Goal: Task Accomplishment & Management: Use online tool/utility

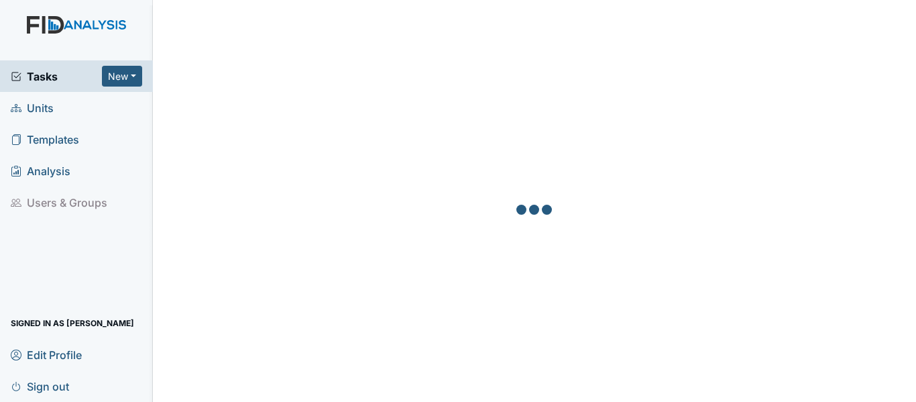
click at [49, 107] on span "Units" at bounding box center [32, 107] width 43 height 21
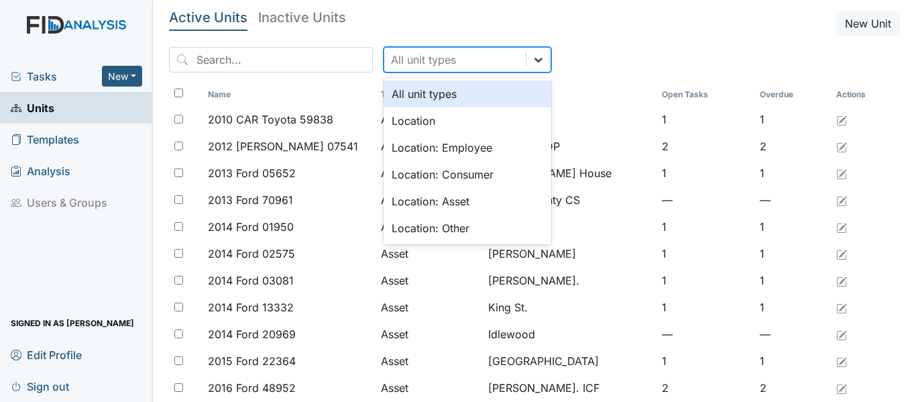
click at [532, 66] on icon at bounding box center [538, 59] width 13 height 13
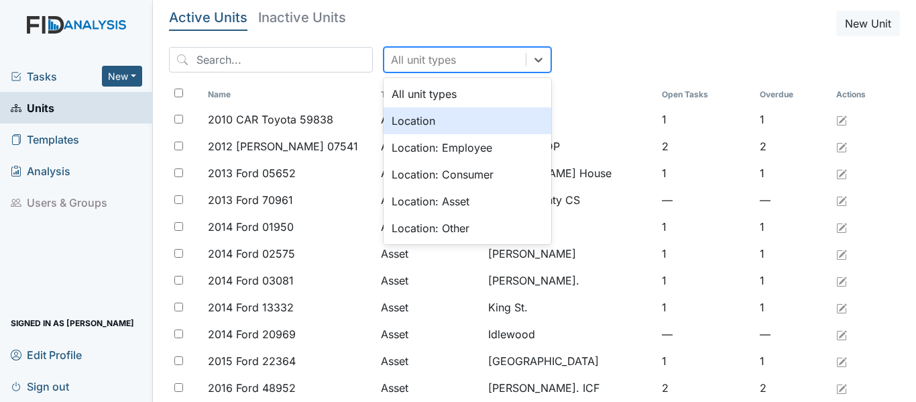
click at [420, 121] on div "Location" at bounding box center [468, 120] width 168 height 27
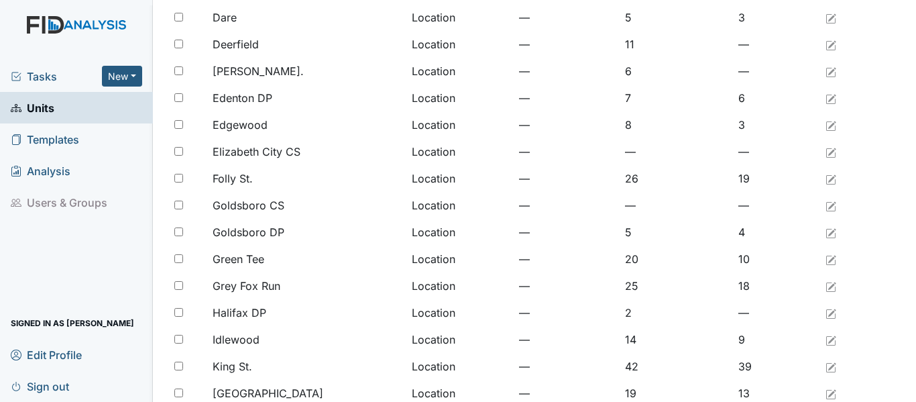
scroll to position [402, 0]
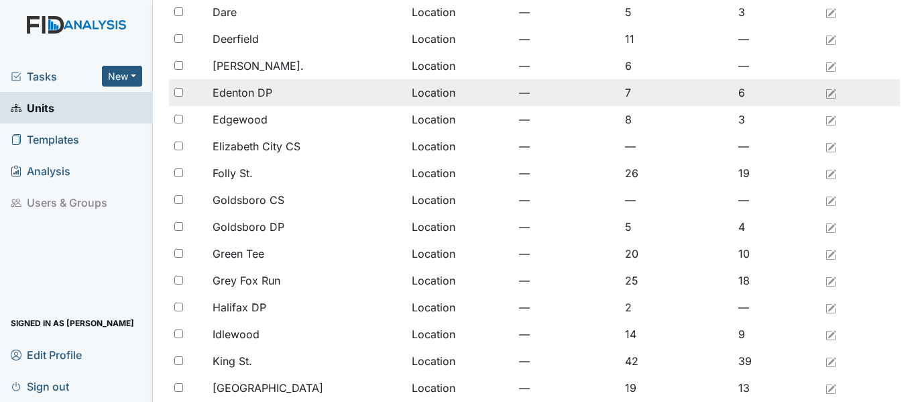
click at [260, 93] on span "Edenton DP" at bounding box center [243, 92] width 60 height 16
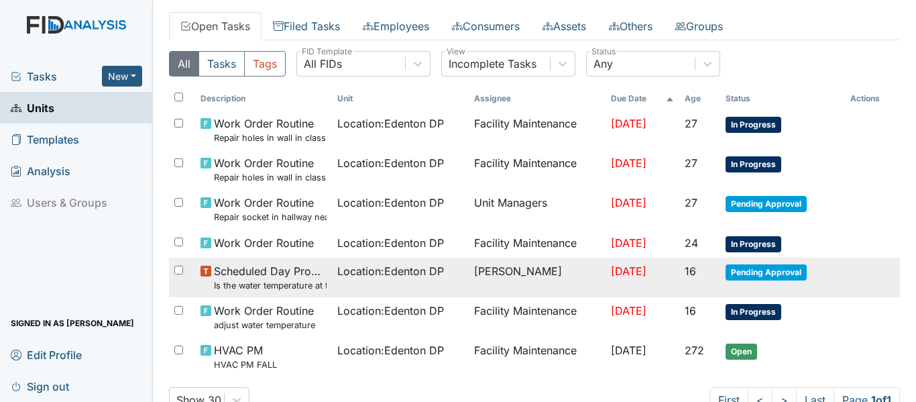
scroll to position [110, 0]
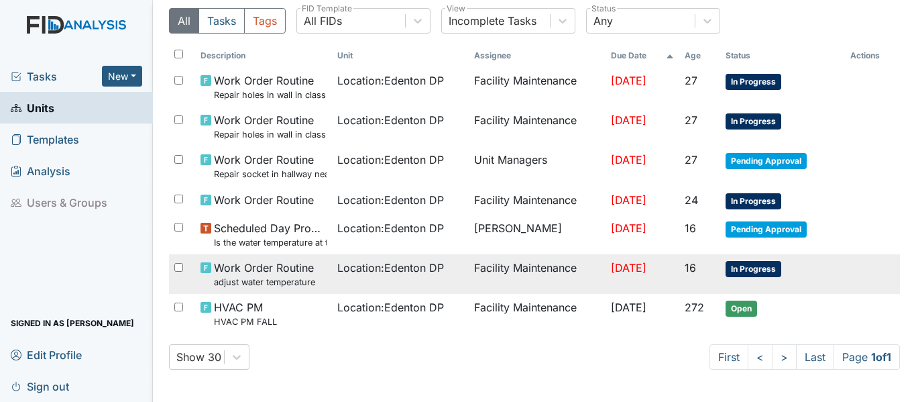
click at [290, 276] on small "adjust water temperature" at bounding box center [264, 282] width 101 height 13
